Goal: Book appointment/travel/reservation

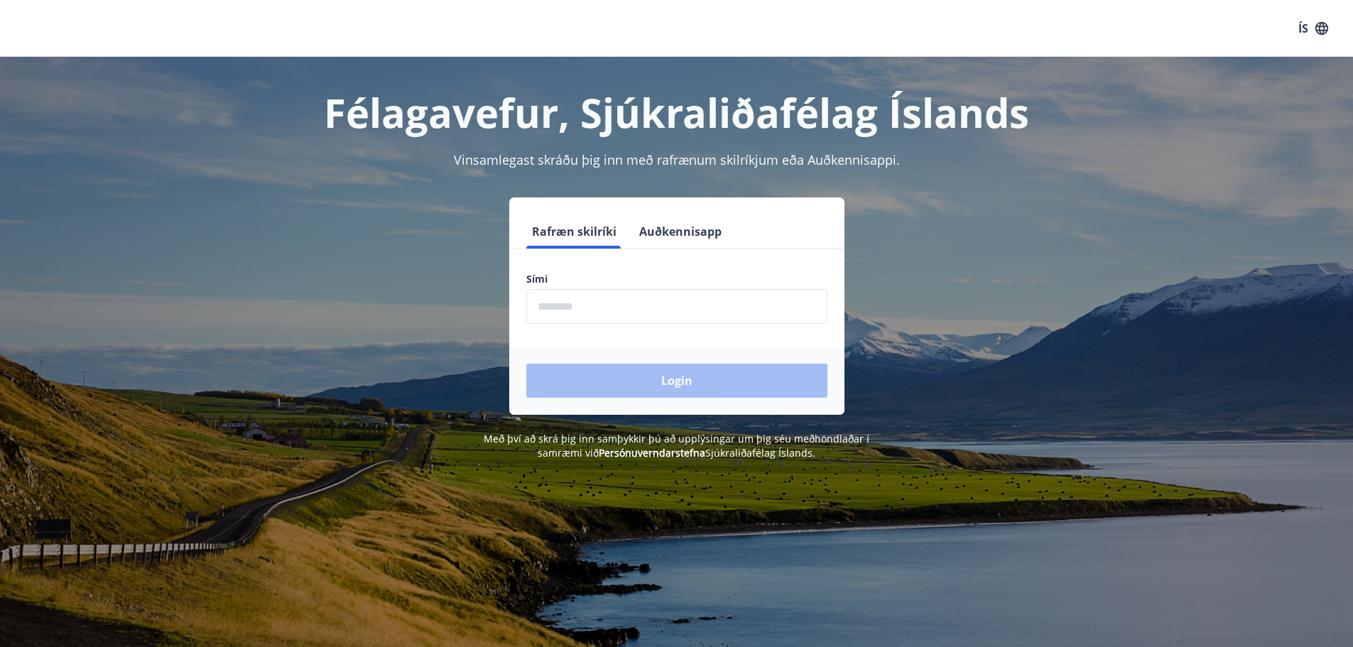
click at [584, 320] on input "phone" at bounding box center [676, 306] width 301 height 35
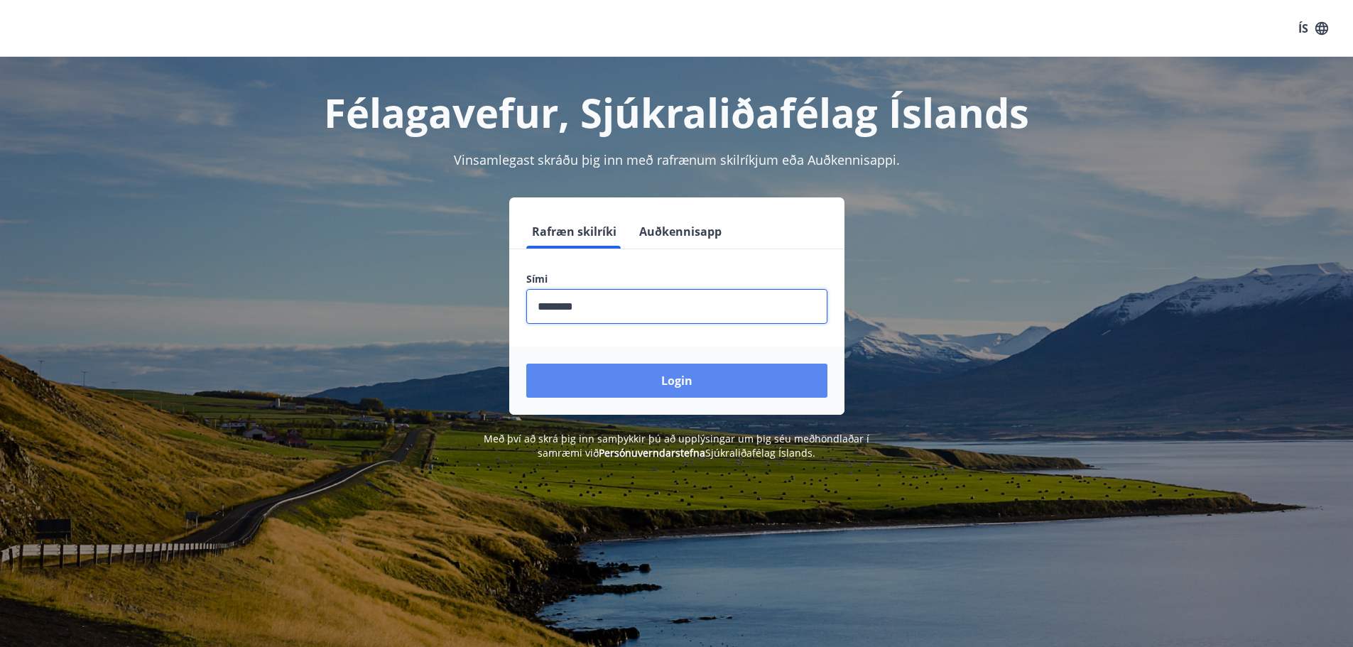
type input "********"
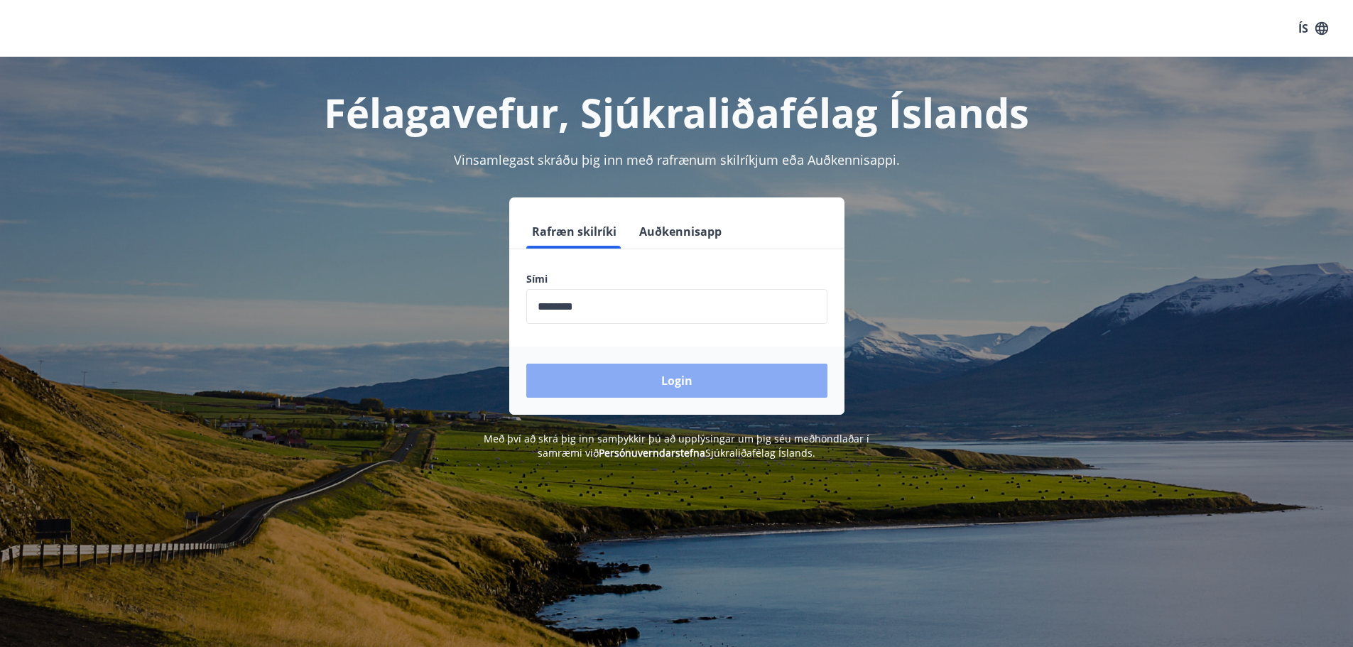
click at [591, 371] on button "Login" at bounding box center [676, 381] width 301 height 34
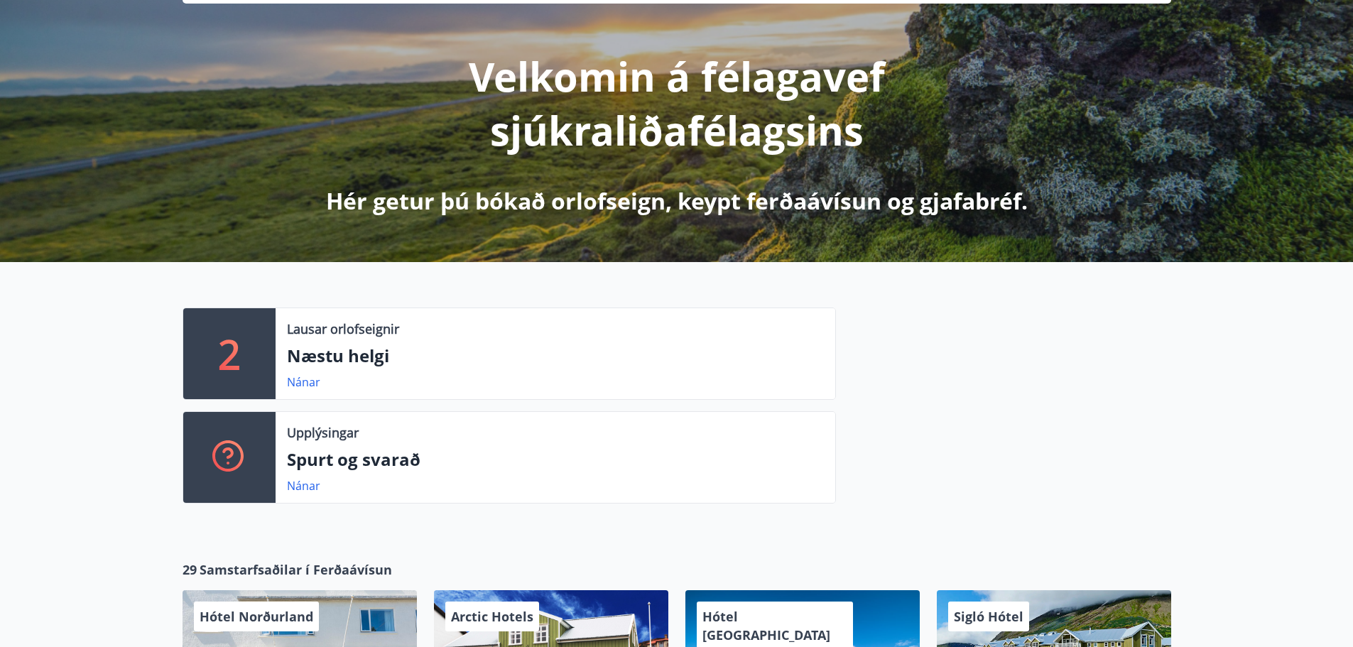
scroll to position [142, 0]
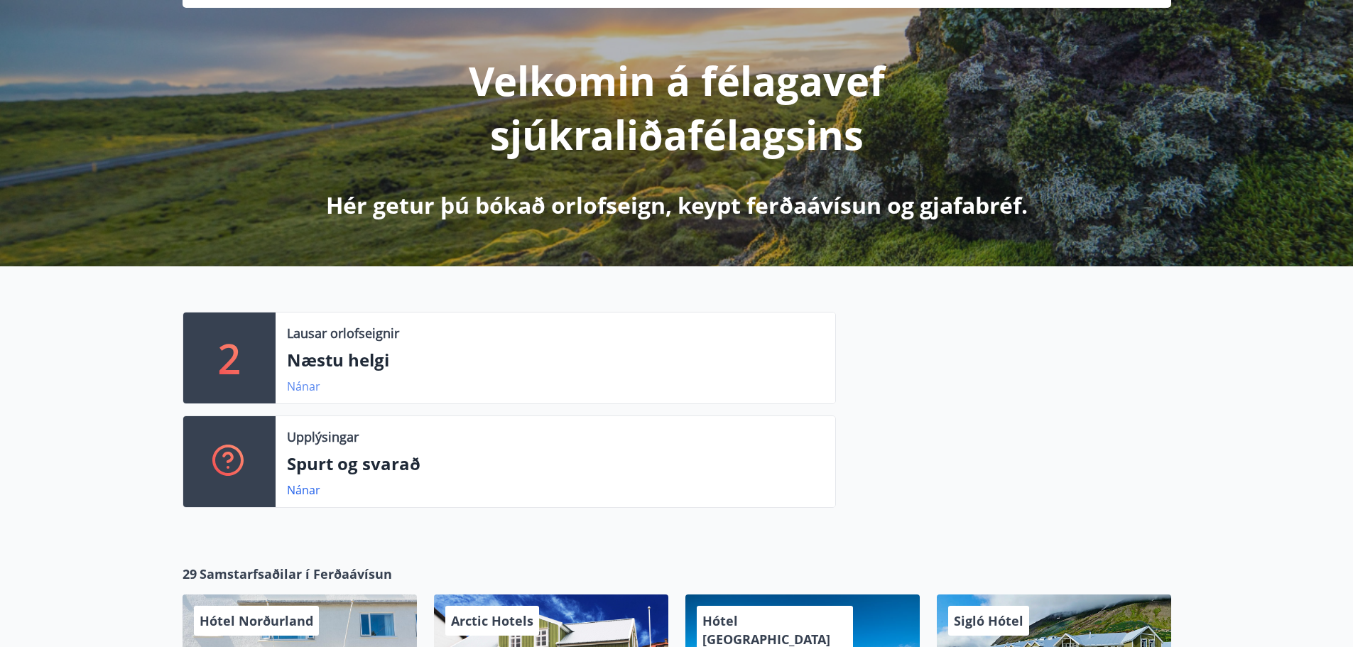
click at [298, 392] on link "Nánar" at bounding box center [303, 386] width 33 height 16
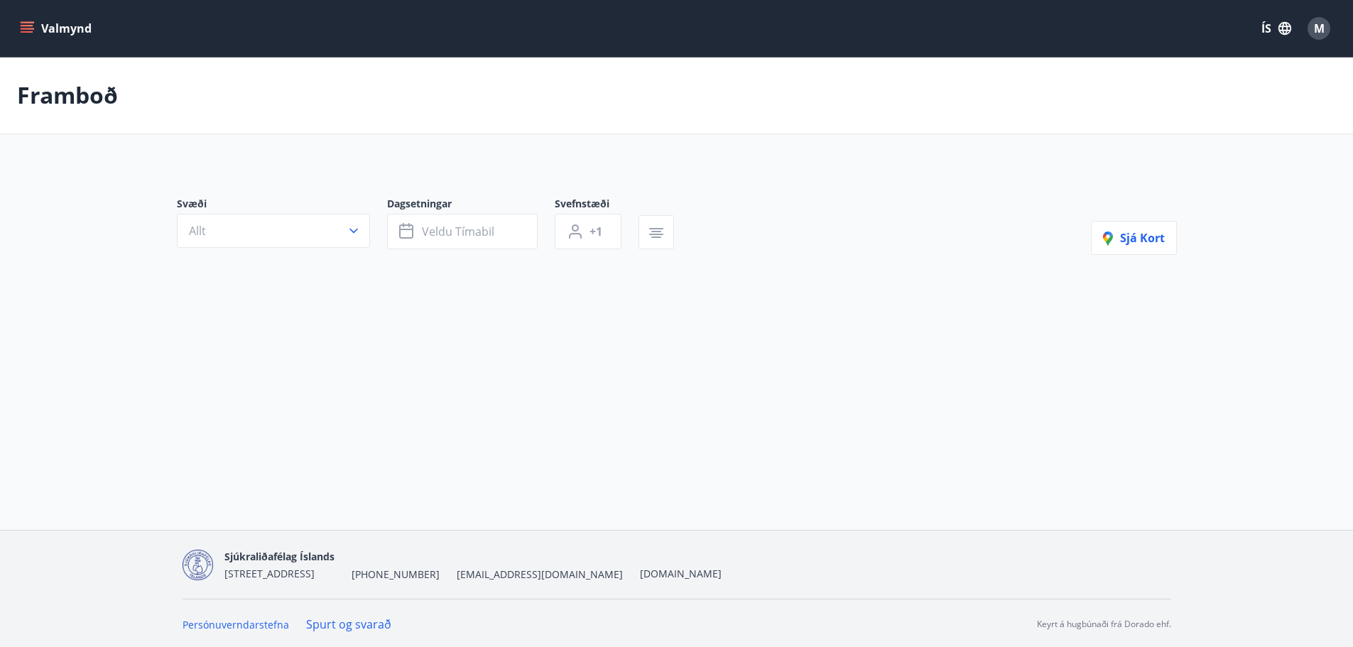
type input "*"
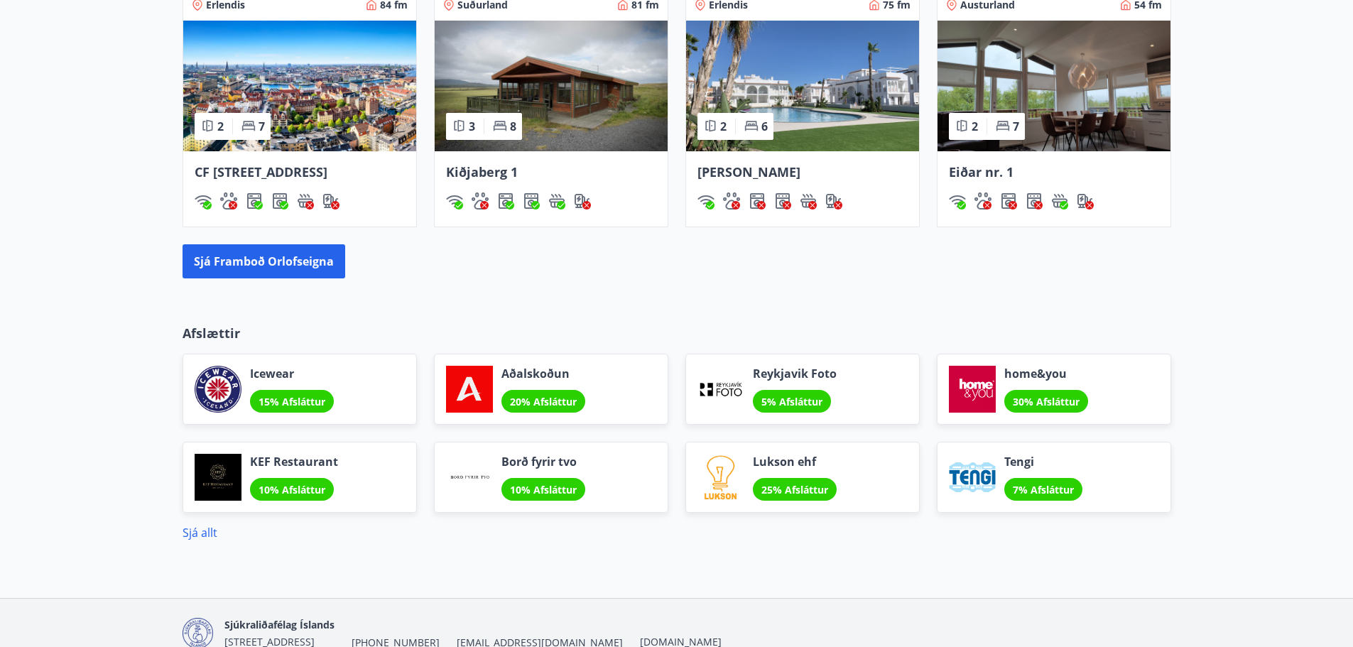
scroll to position [1111, 0]
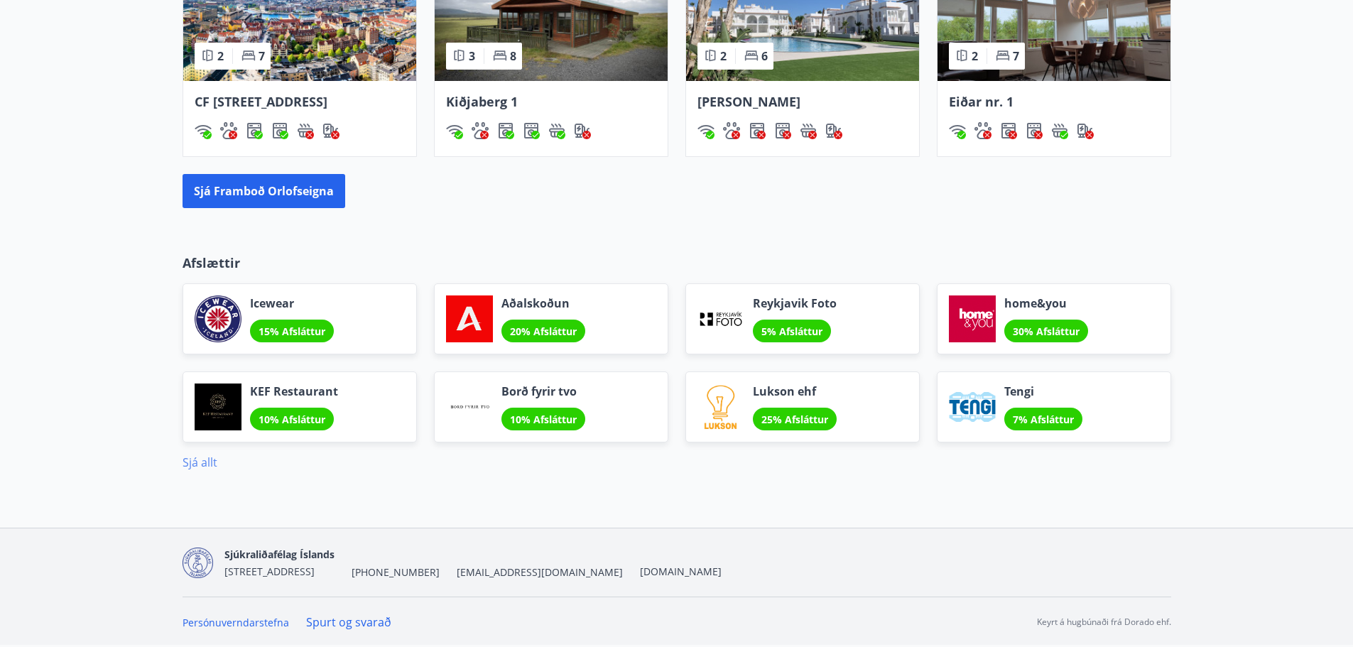
click at [185, 457] on link "Sjá allt" at bounding box center [199, 462] width 35 height 16
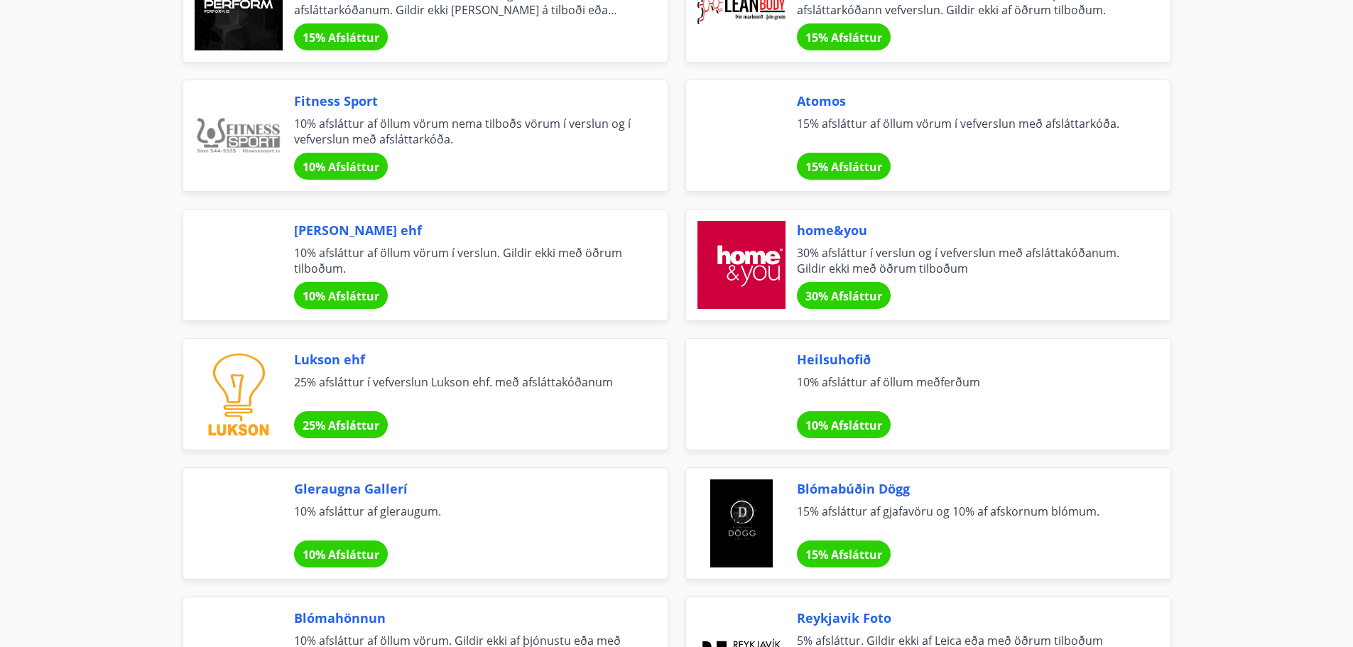
scroll to position [781, 0]
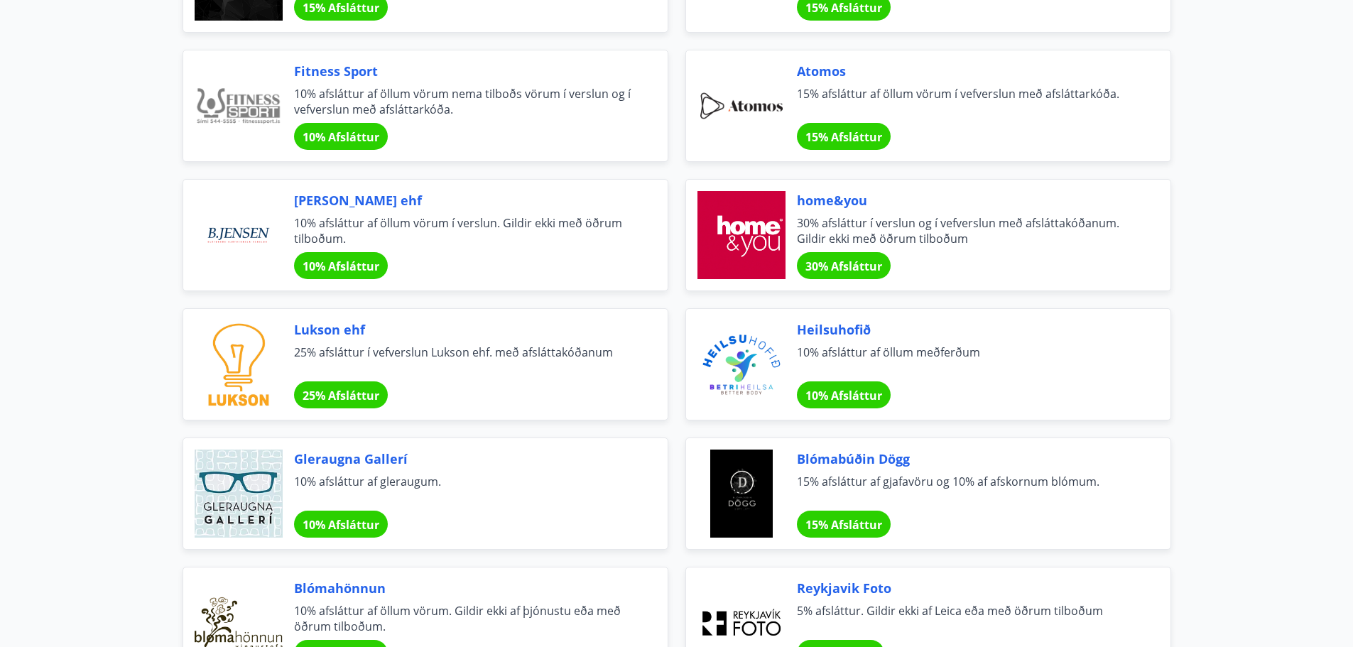
click at [818, 263] on span "30% Afsláttur" at bounding box center [843, 266] width 77 height 16
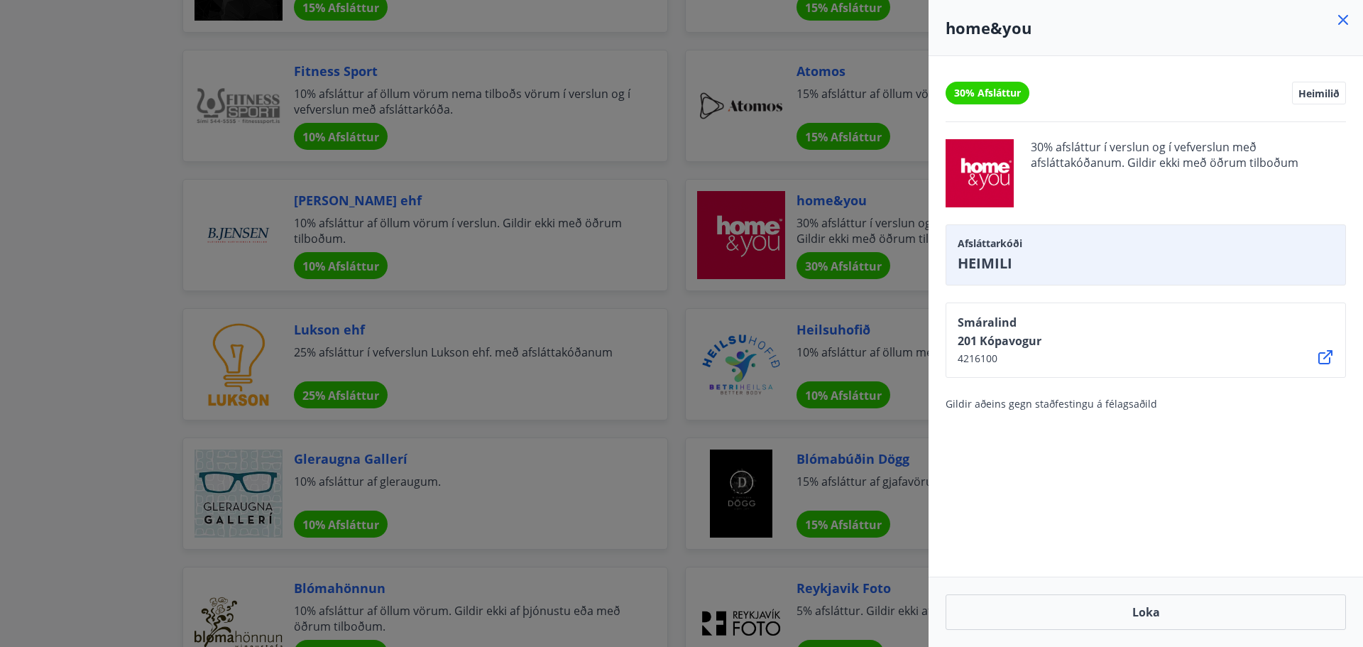
click at [1341, 16] on icon at bounding box center [1343, 19] width 17 height 17
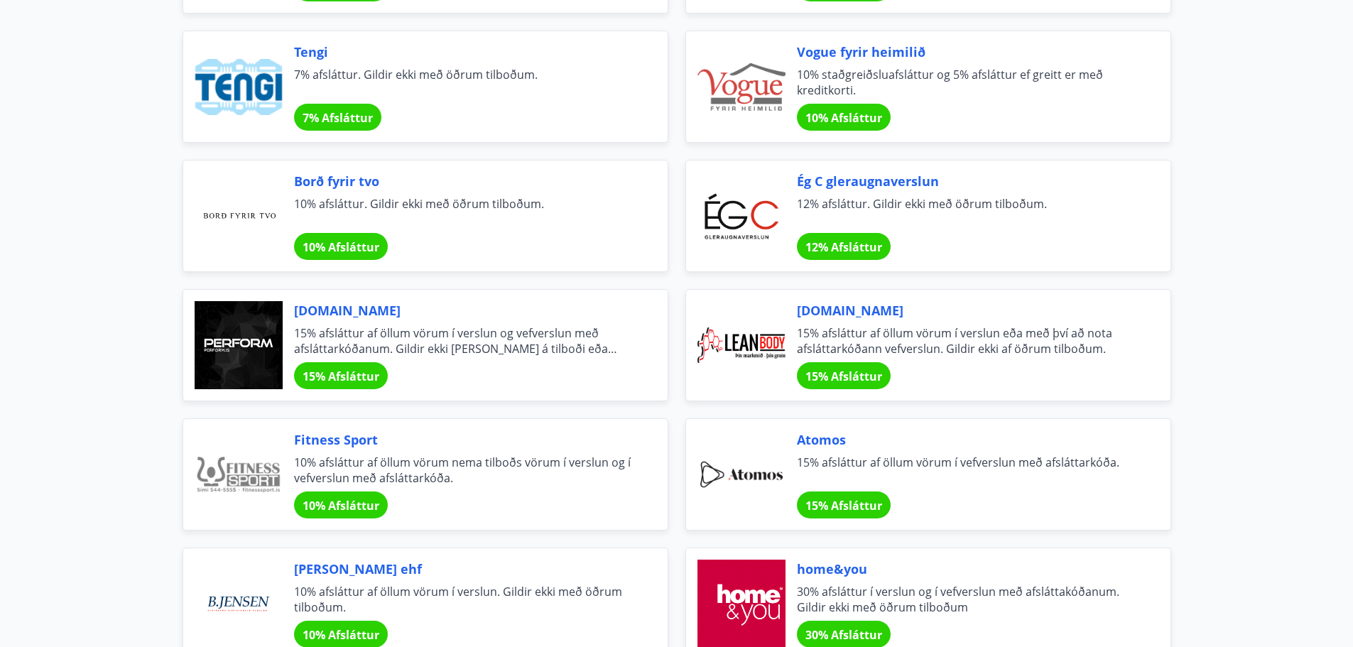
scroll to position [0, 0]
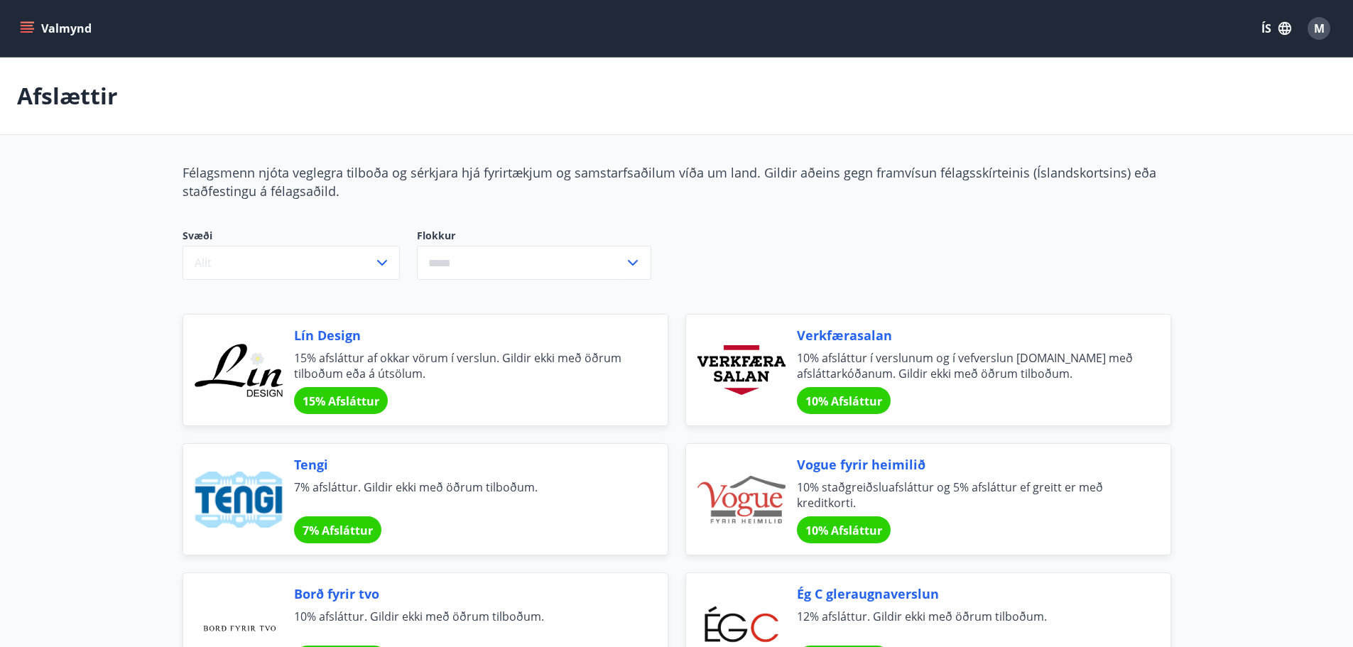
click at [50, 23] on button "Valmynd" at bounding box center [57, 29] width 80 height 26
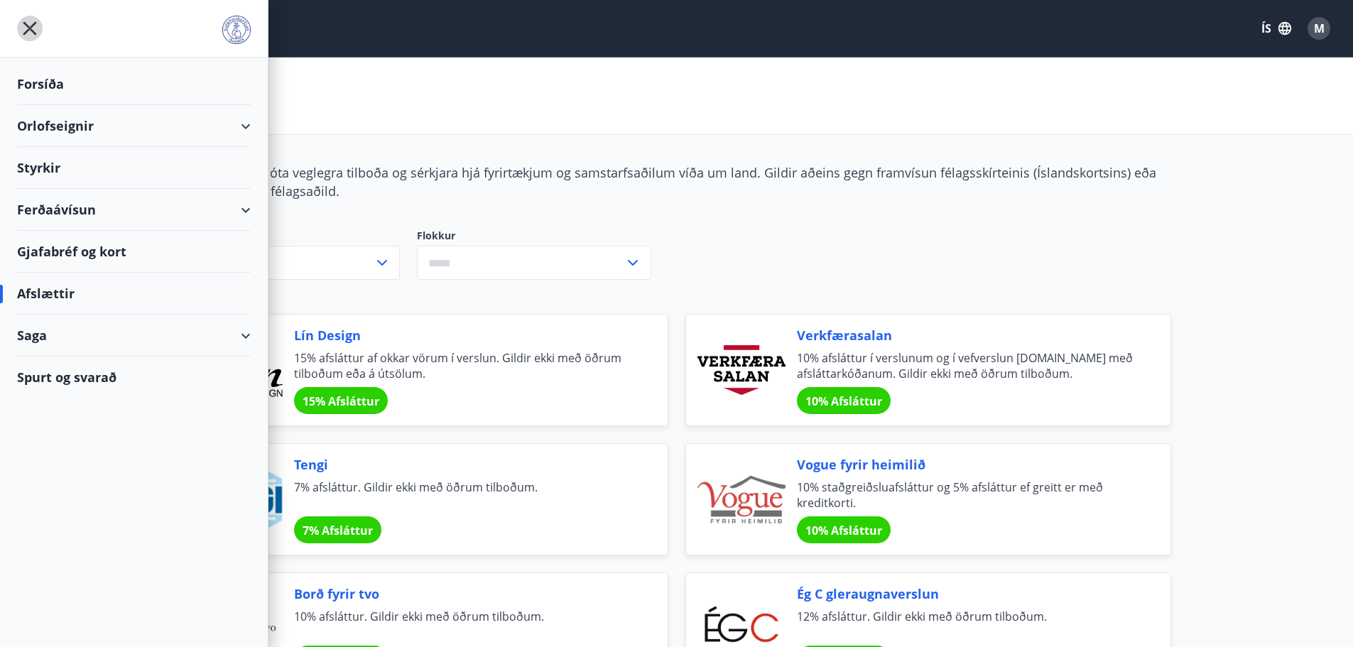
click at [28, 22] on icon "menu" at bounding box center [30, 29] width 26 height 26
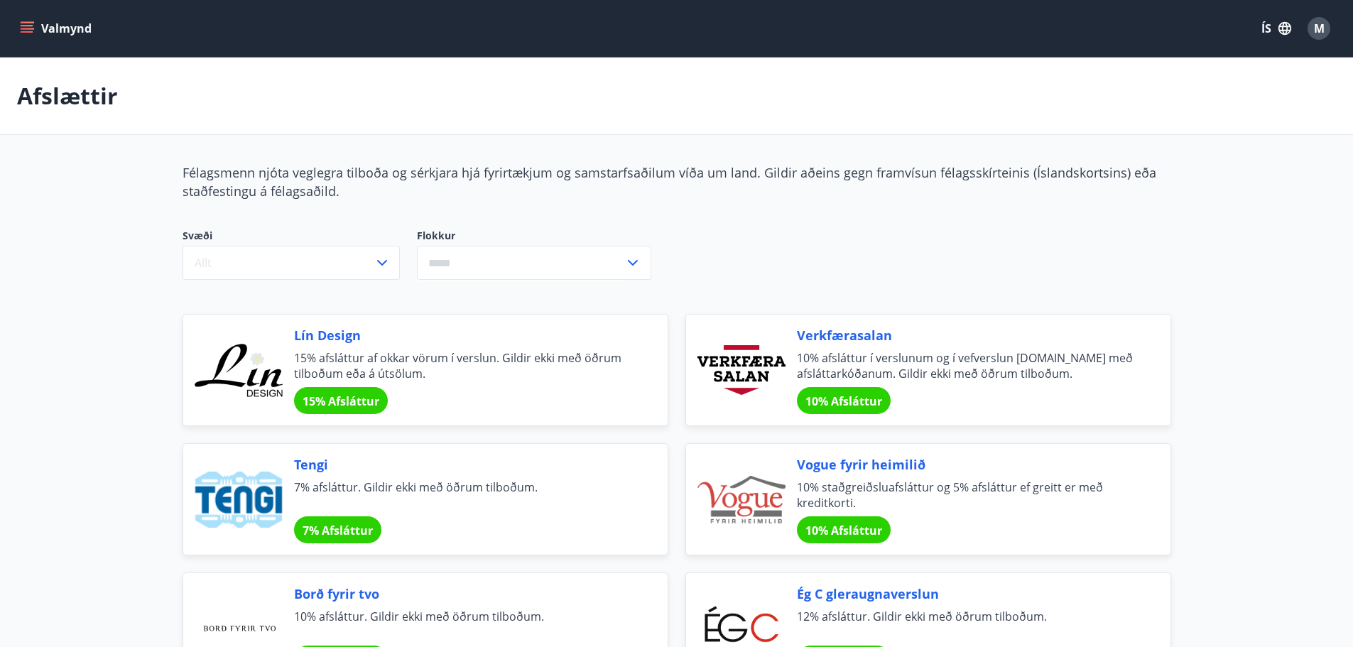
click at [38, 28] on button "Valmynd" at bounding box center [57, 29] width 80 height 26
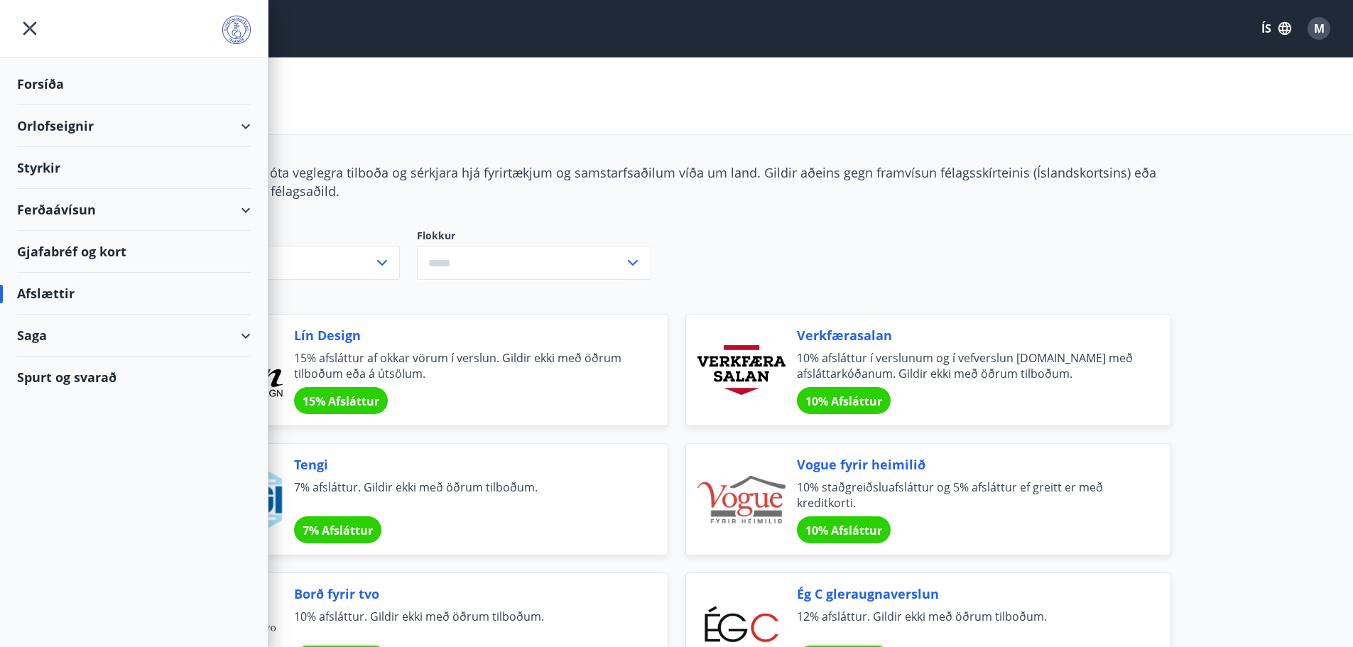
click at [58, 130] on div "Orlofseignir" at bounding box center [134, 126] width 234 height 42
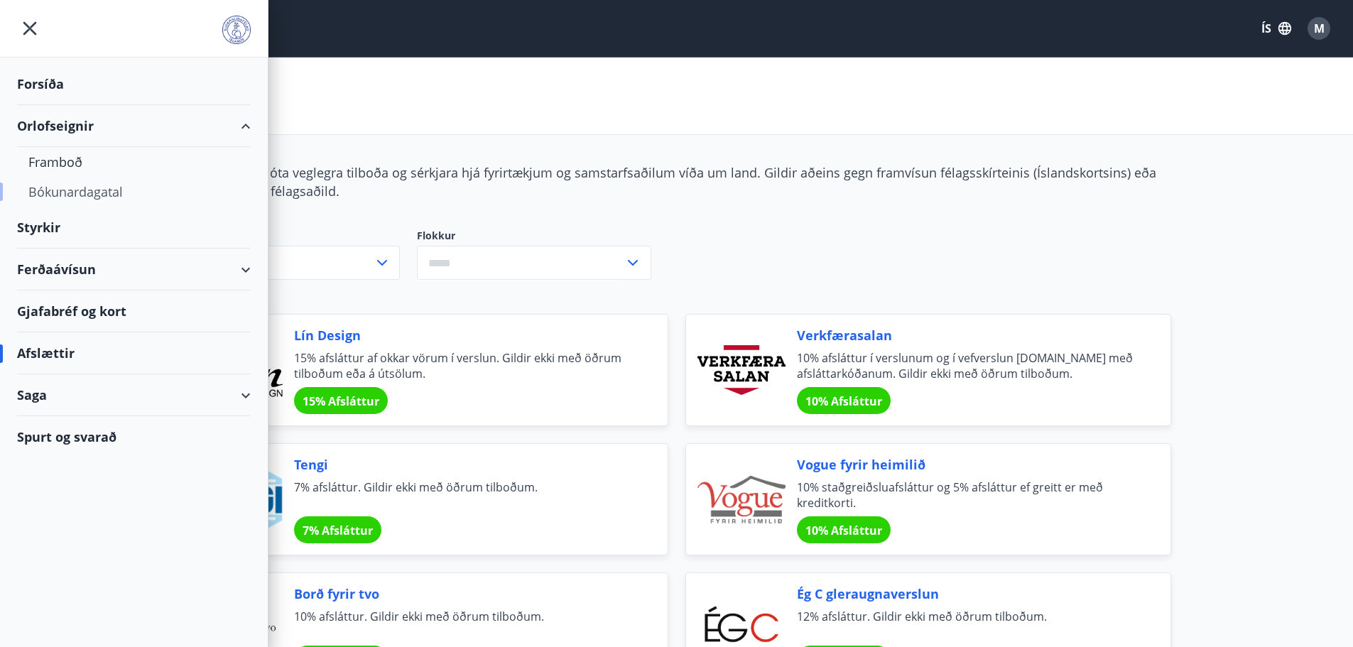
click at [46, 185] on div "Bókunardagatal" at bounding box center [133, 192] width 211 height 30
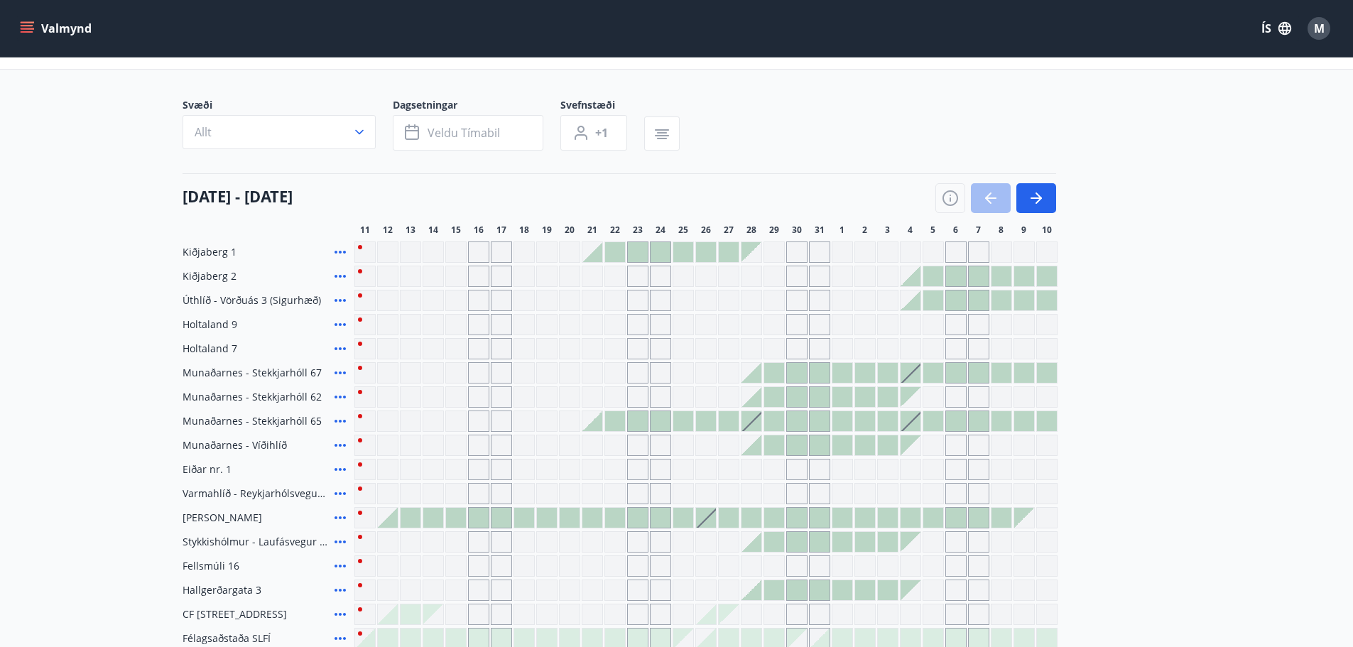
scroll to position [71, 0]
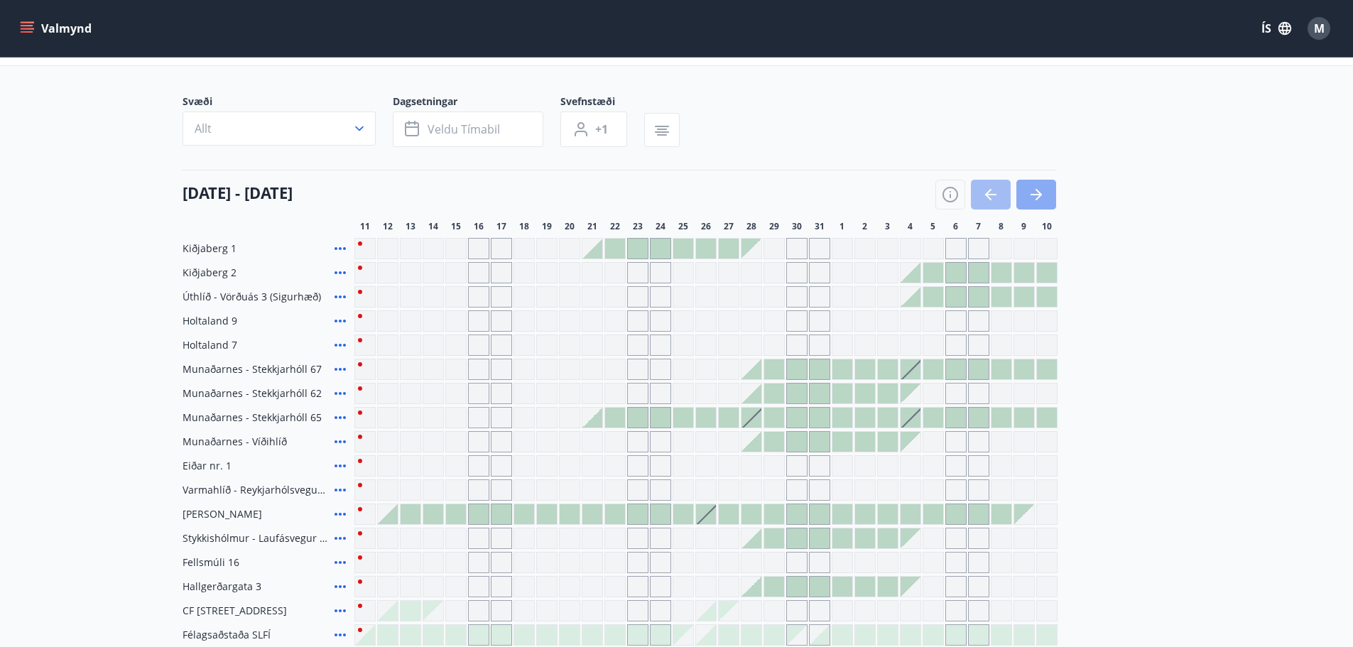
click at [1023, 190] on button "button" at bounding box center [1036, 195] width 40 height 30
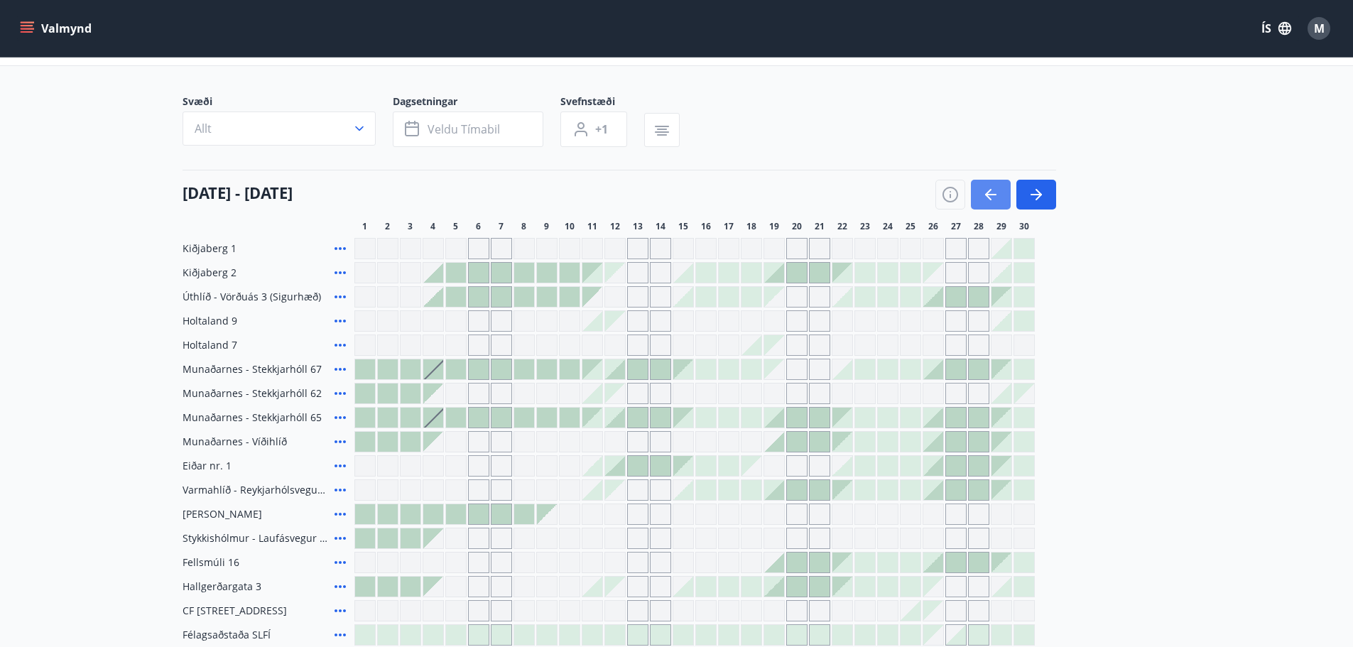
click at [991, 191] on icon "button" at bounding box center [990, 194] width 17 height 17
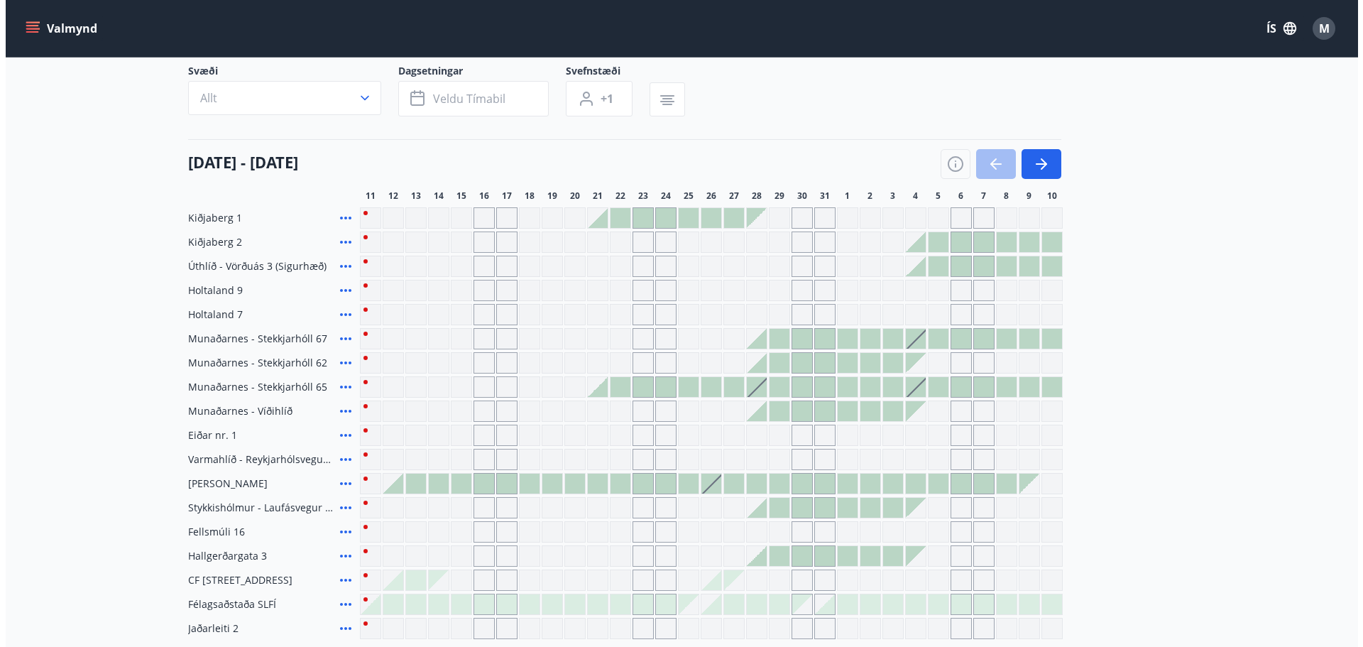
scroll to position [142, 0]
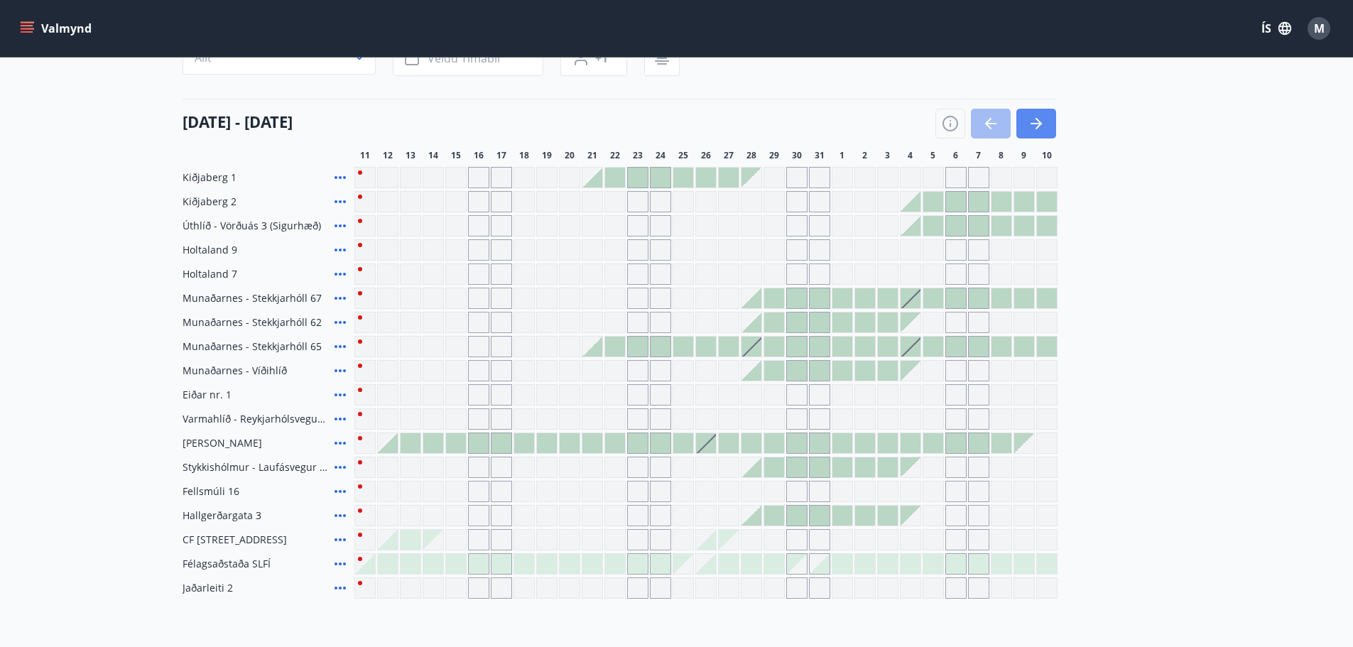
click at [1050, 119] on button "button" at bounding box center [1036, 124] width 40 height 30
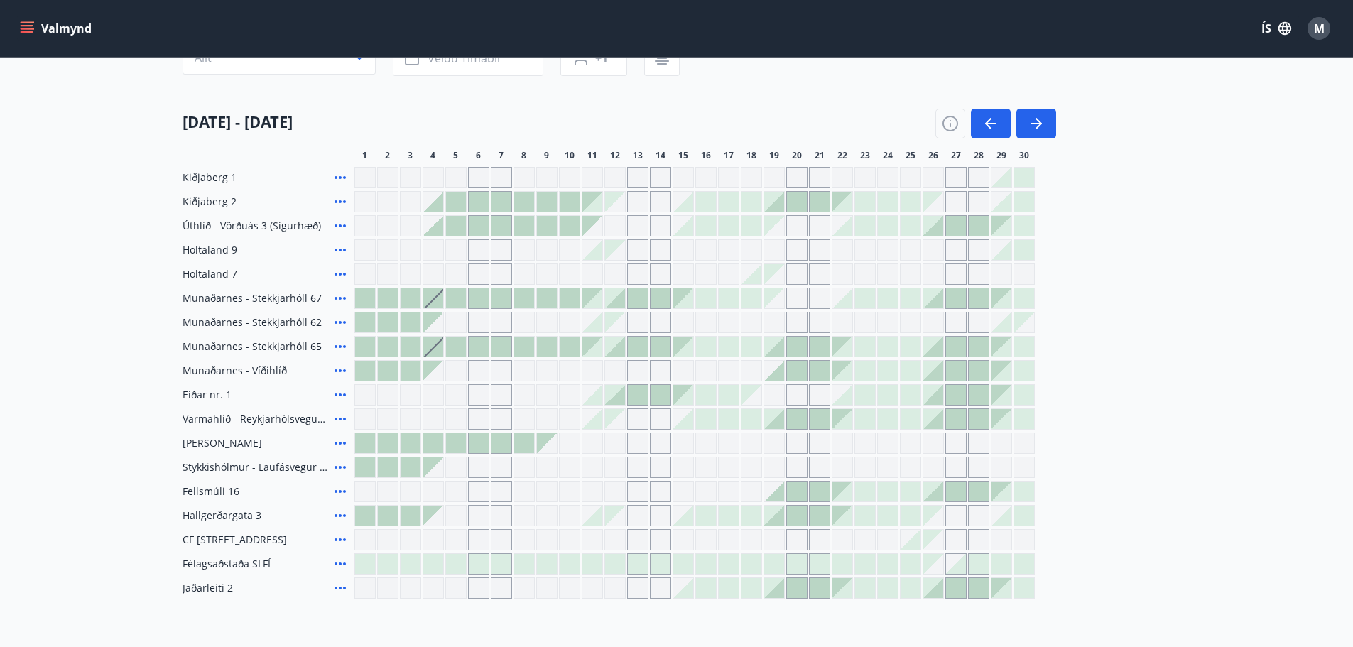
click at [334, 300] on icon at bounding box center [340, 298] width 17 height 17
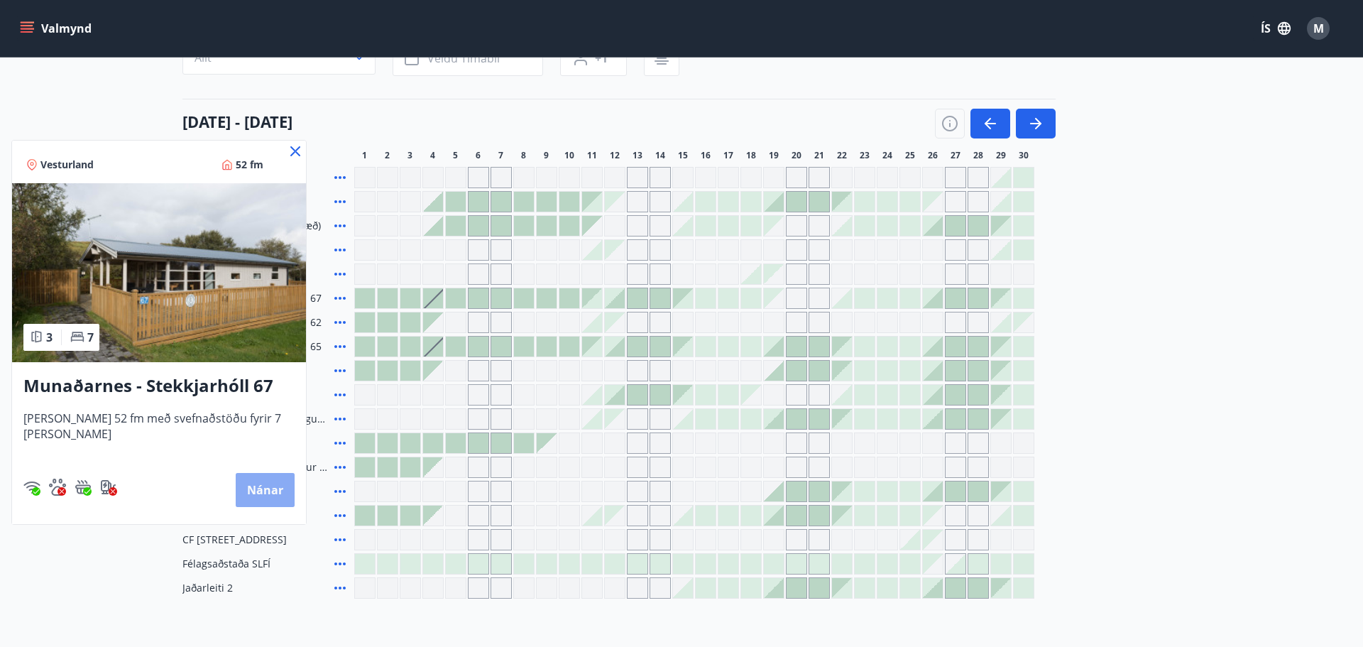
click at [253, 492] on button "Nánar" at bounding box center [265, 490] width 59 height 34
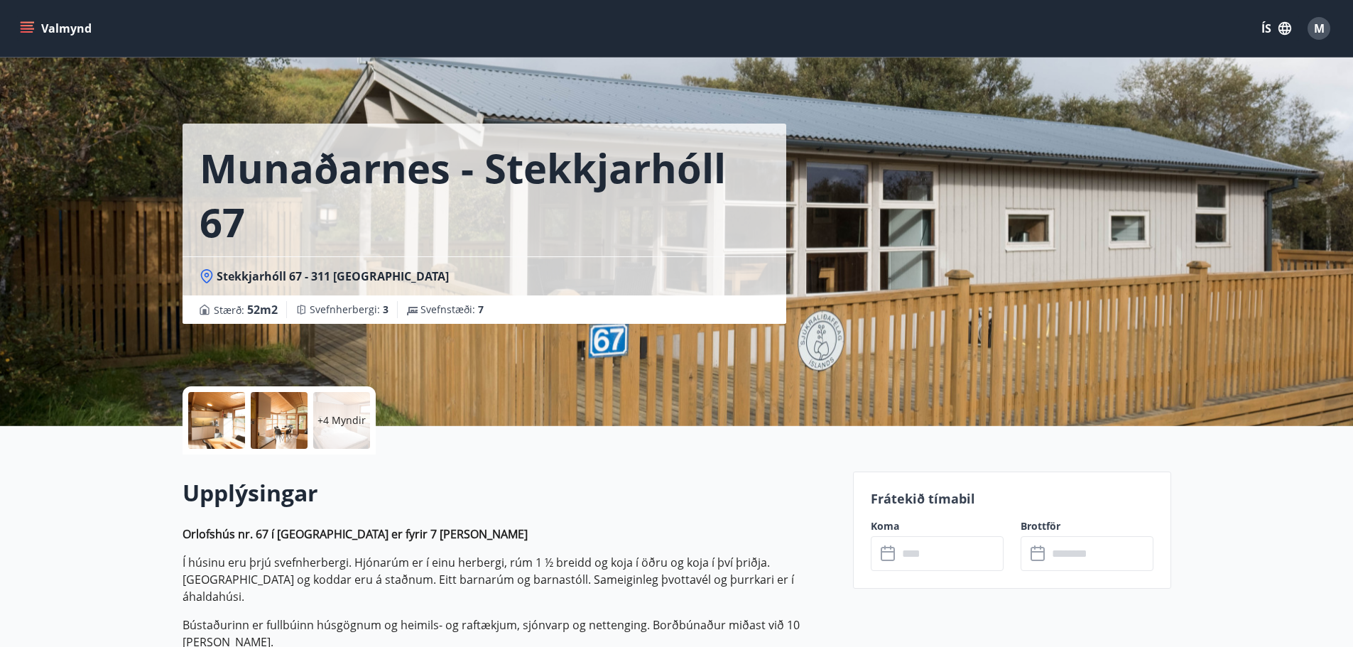
click at [288, 428] on div at bounding box center [279, 420] width 57 height 57
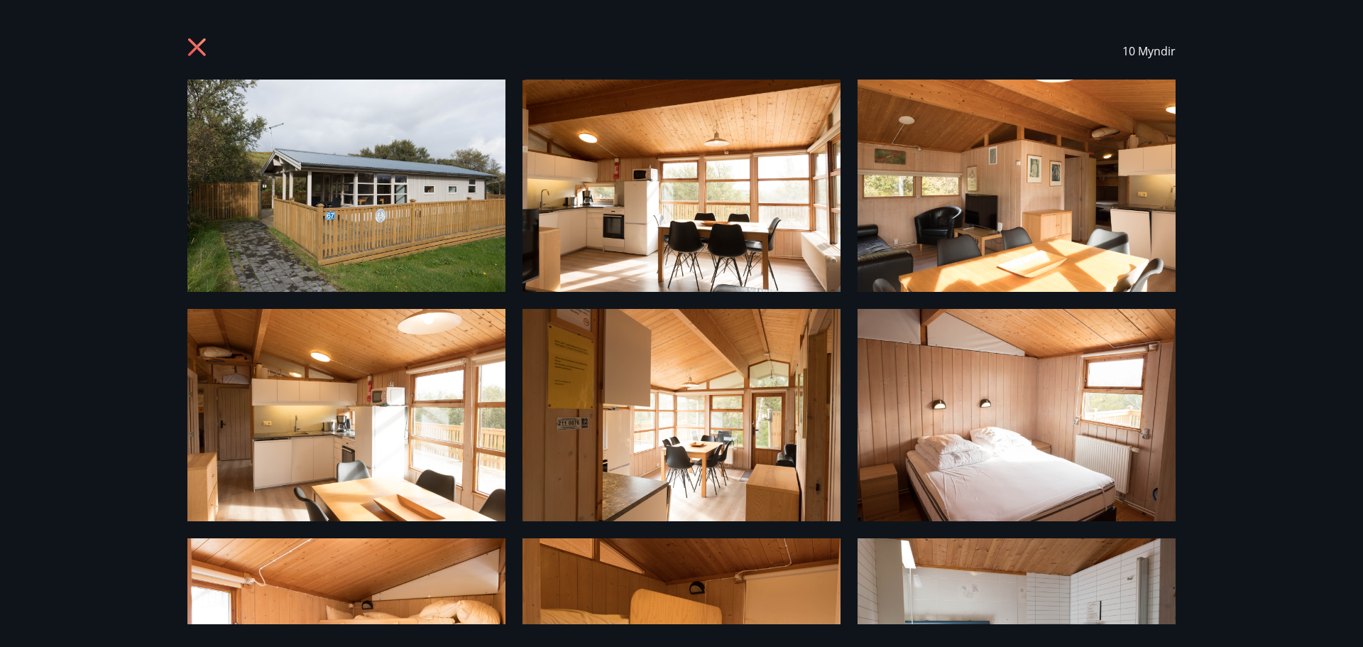
click at [205, 41] on icon at bounding box center [197, 47] width 18 height 18
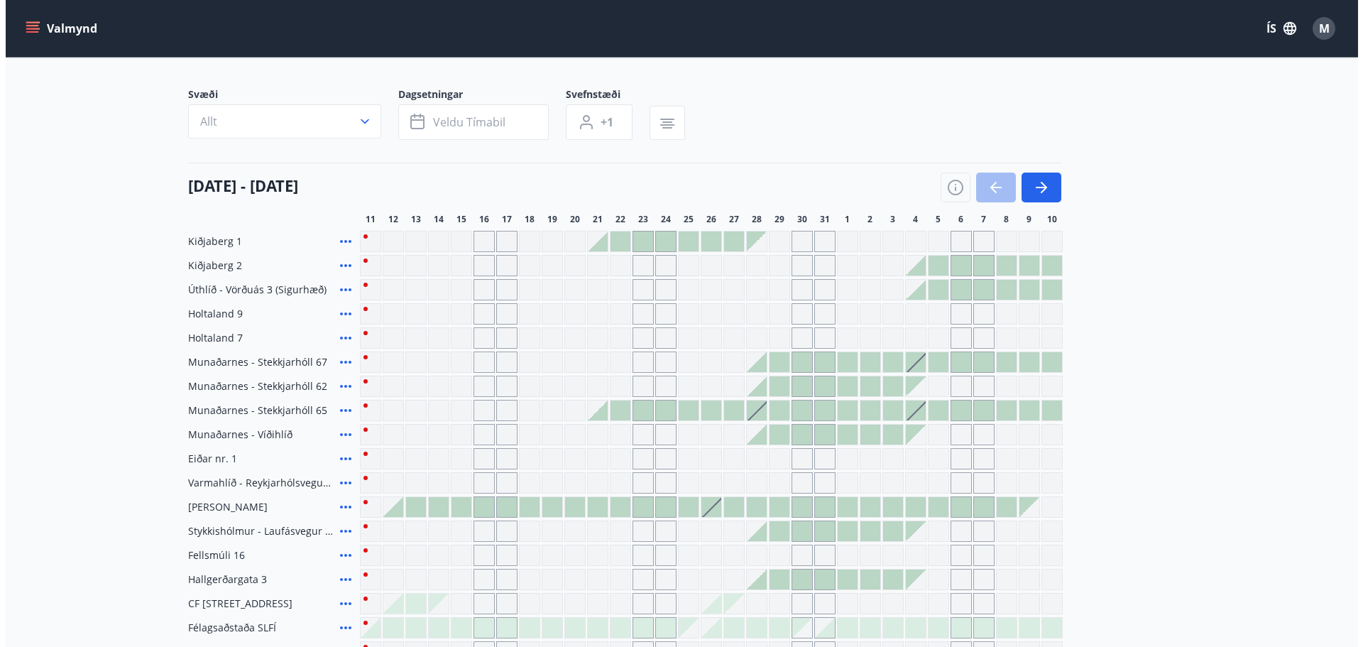
scroll to position [215, 0]
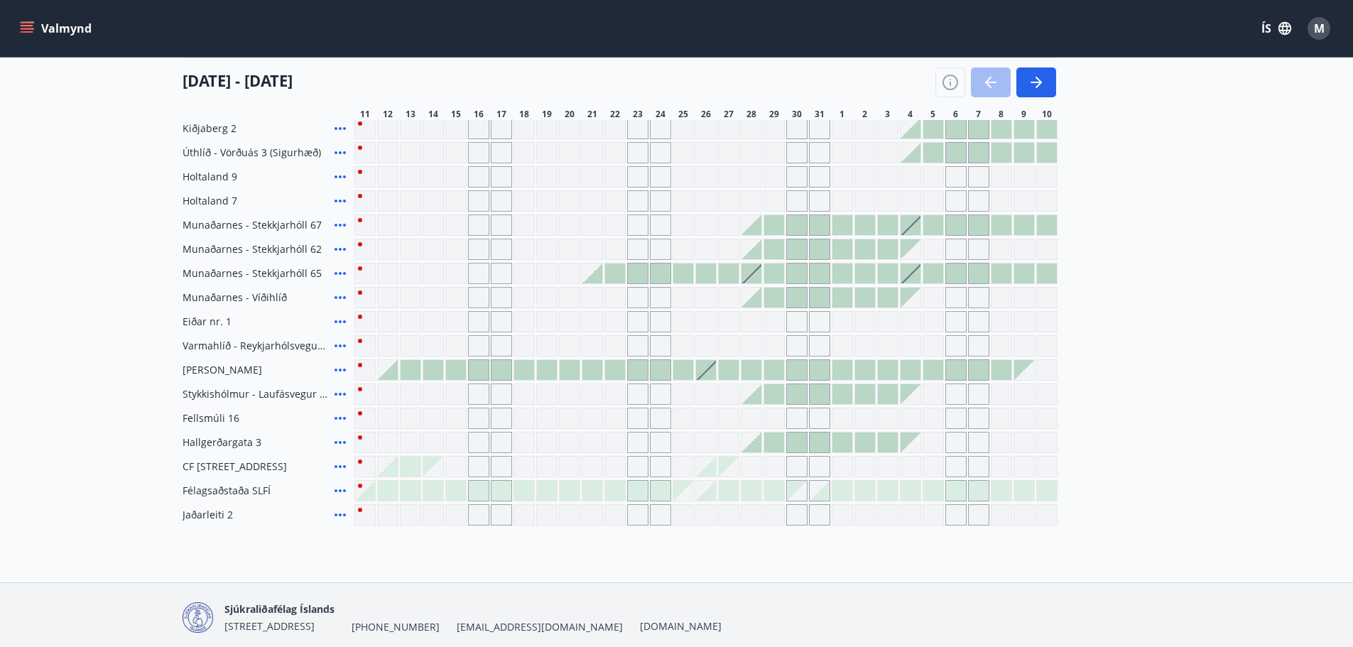
click at [336, 246] on icon at bounding box center [340, 249] width 17 height 17
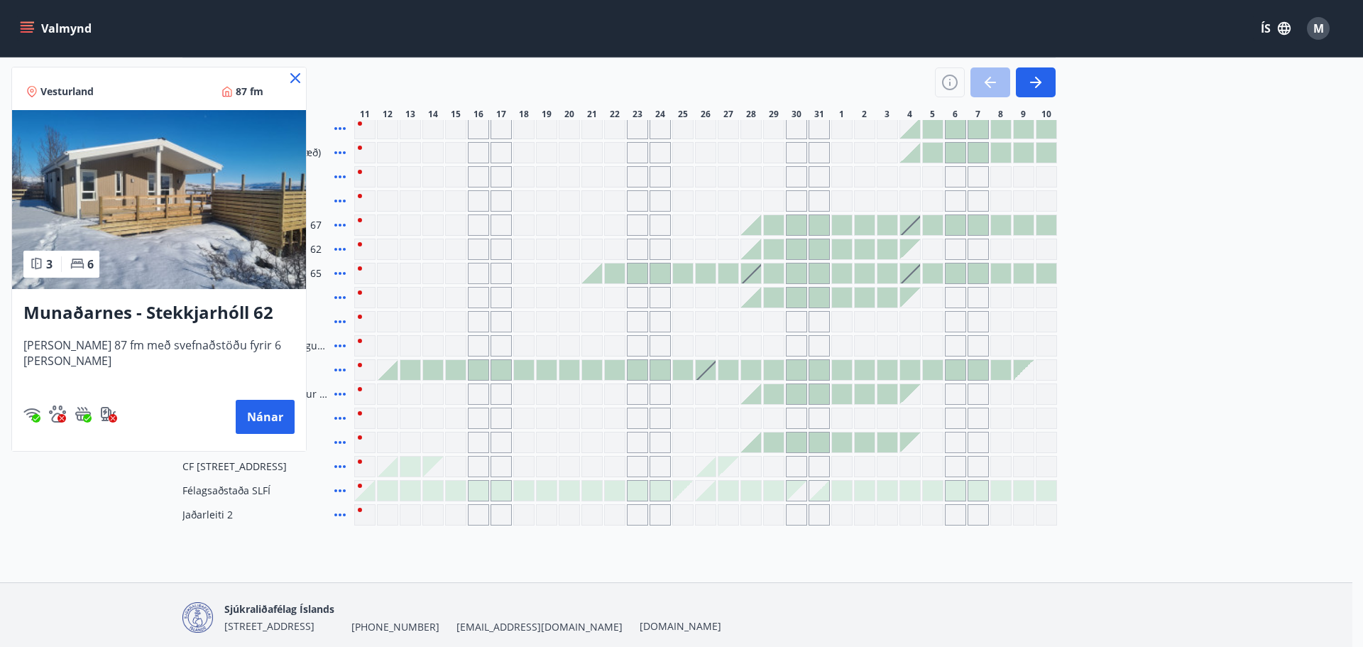
click at [335, 298] on div at bounding box center [681, 323] width 1363 height 647
click at [334, 271] on icon at bounding box center [340, 273] width 17 height 17
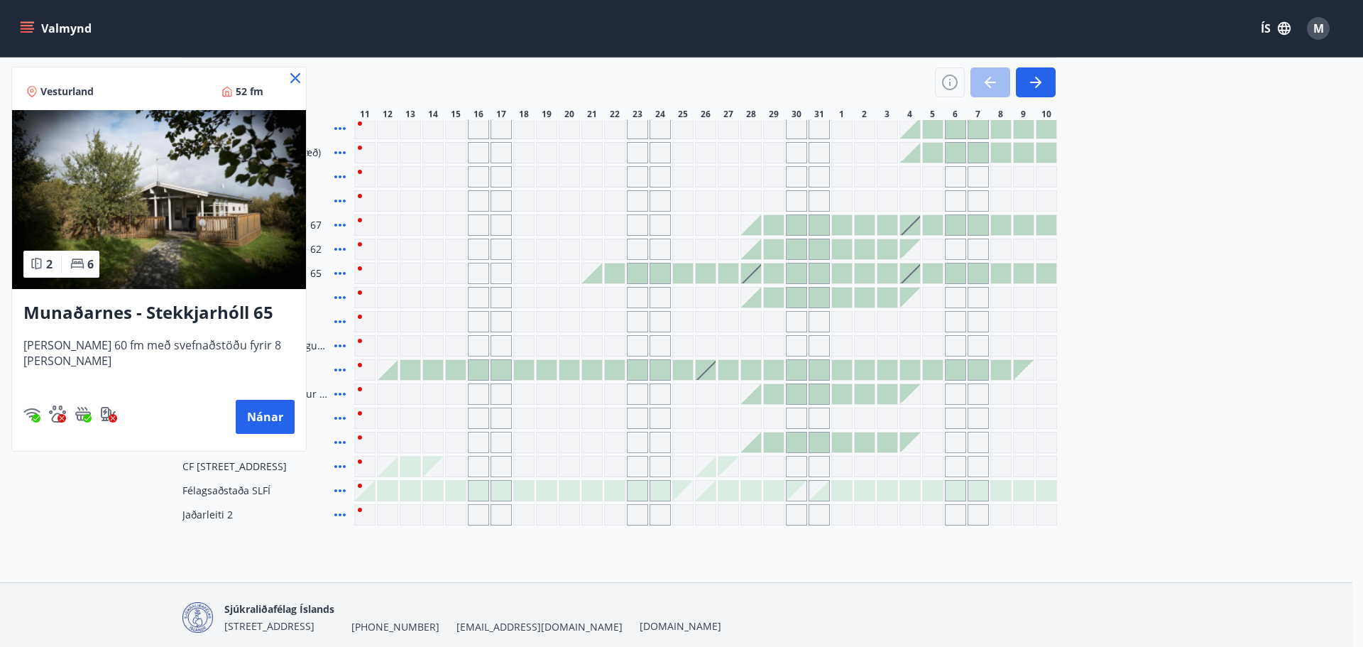
click at [341, 249] on div at bounding box center [681, 323] width 1363 height 647
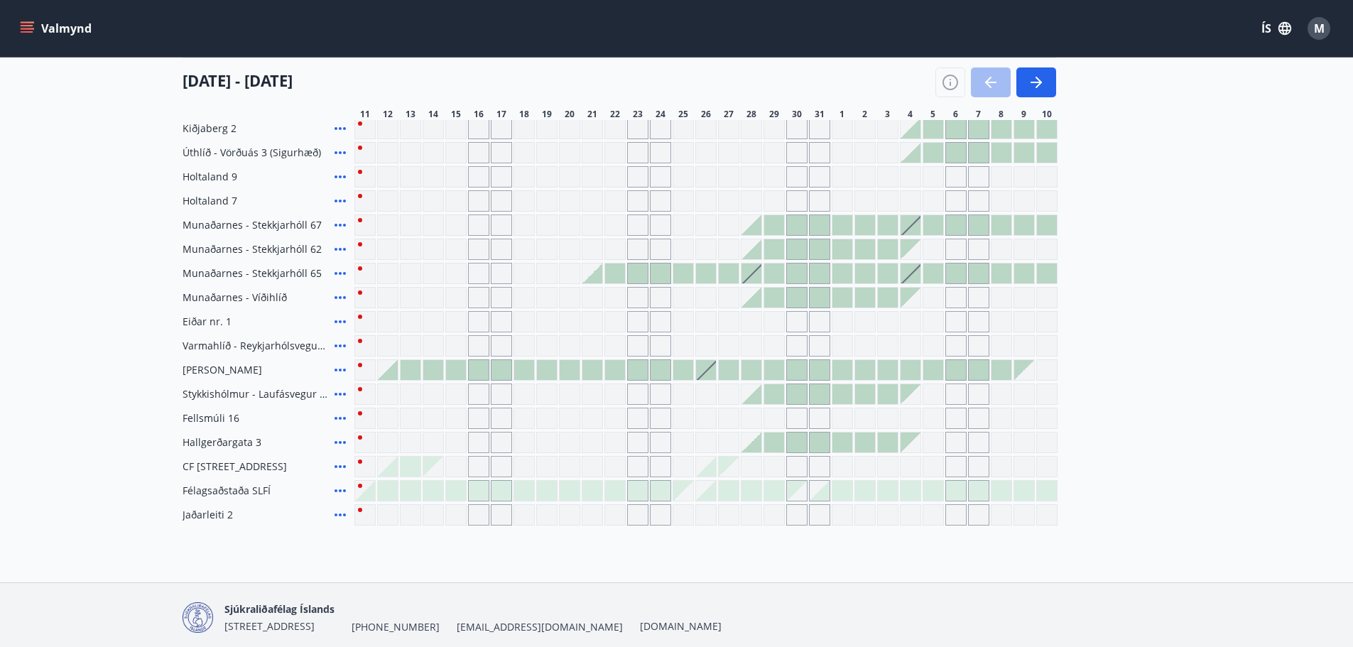
click at [339, 247] on icon at bounding box center [340, 249] width 17 height 17
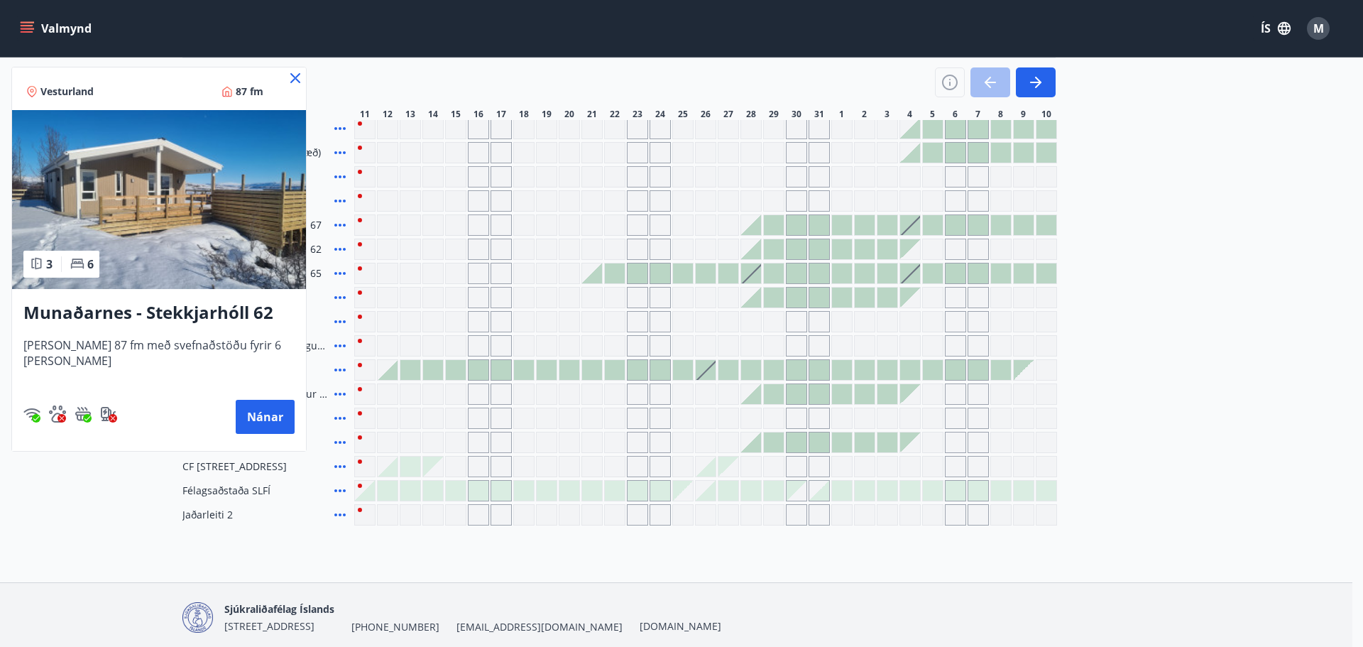
click at [211, 310] on h3 "Munaðarnes - Stekkjarhóll 62" at bounding box center [158, 313] width 271 height 26
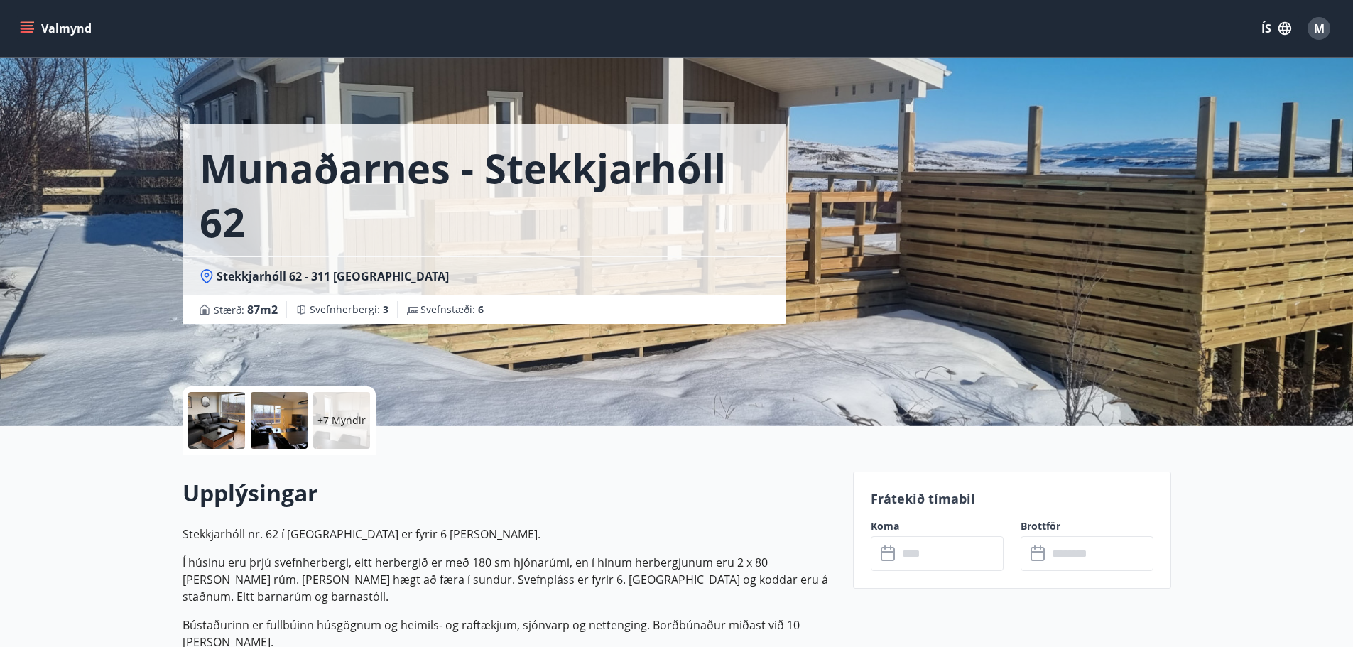
click at [339, 422] on p "+7 Myndir" at bounding box center [341, 420] width 48 height 14
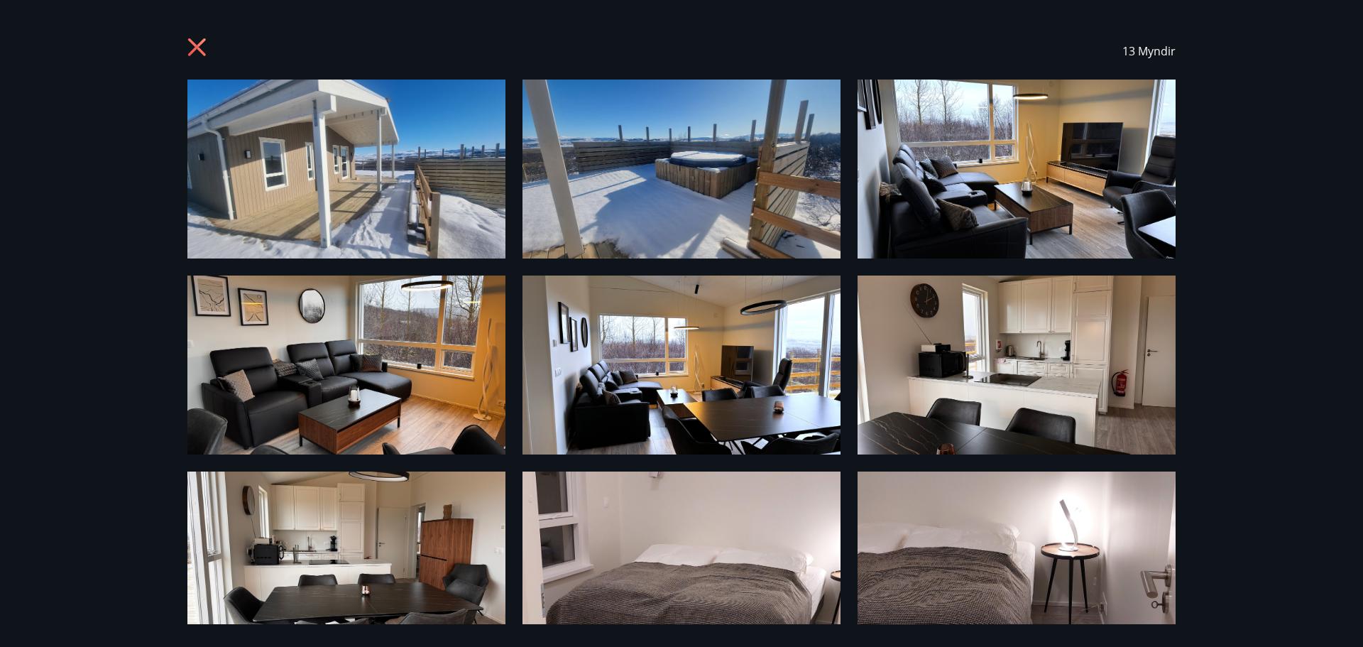
click at [208, 44] on icon at bounding box center [198, 49] width 23 height 23
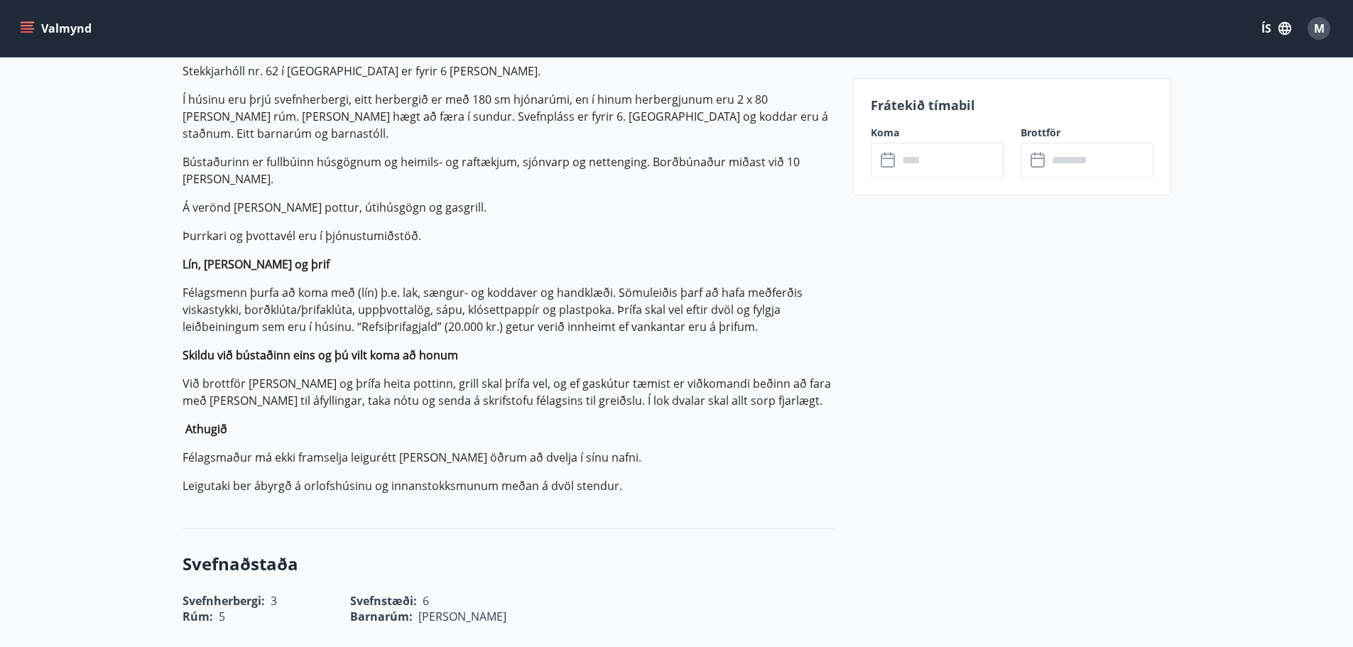
scroll to position [355, 0]
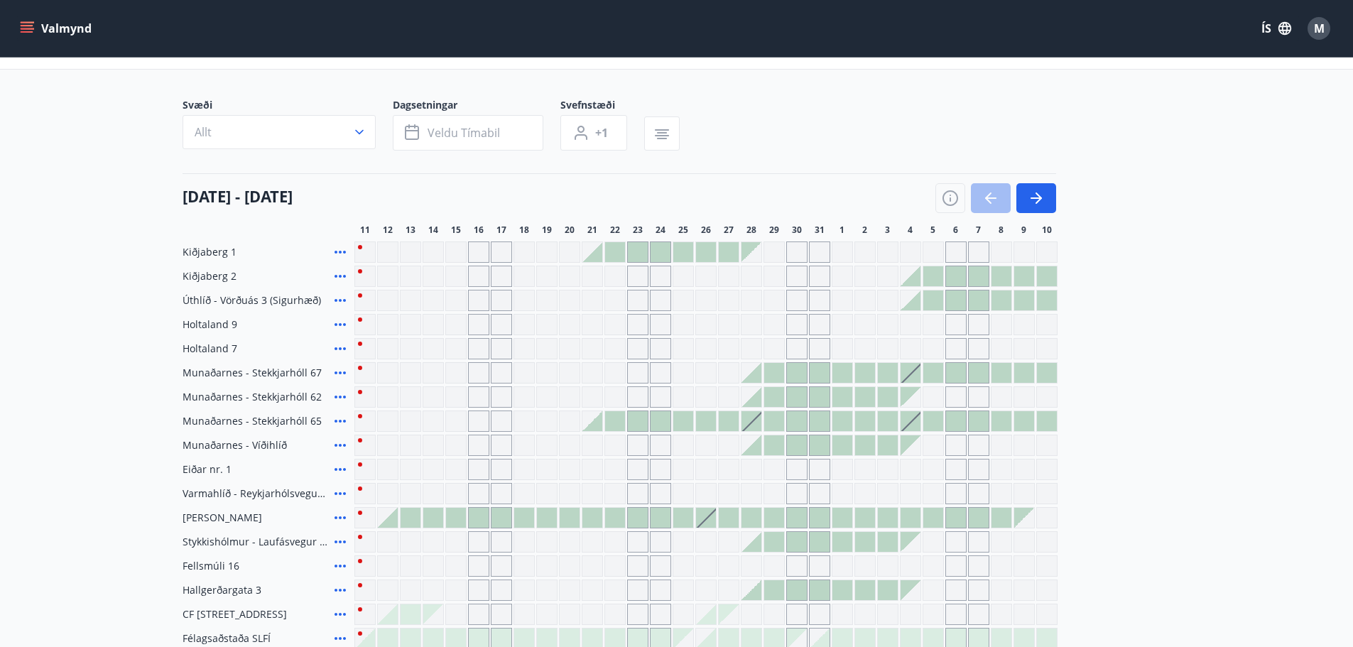
scroll to position [71, 0]
